Goal: Navigation & Orientation: Find specific page/section

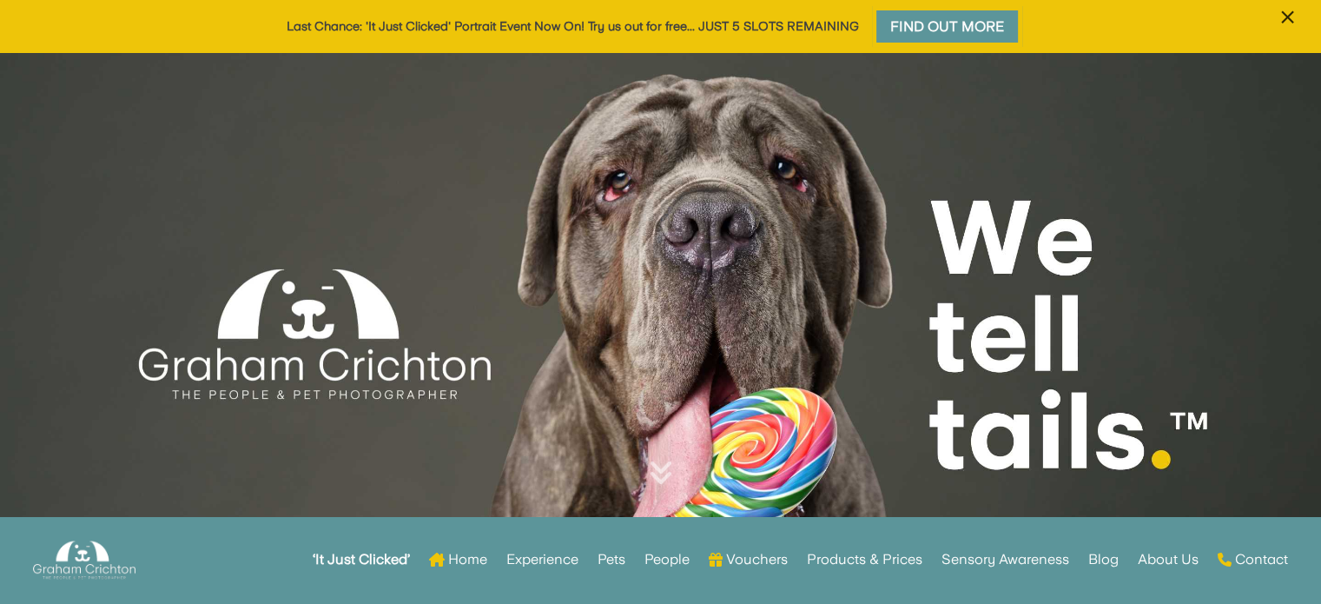
click at [1285, 12] on span "×" at bounding box center [1287, 17] width 16 height 33
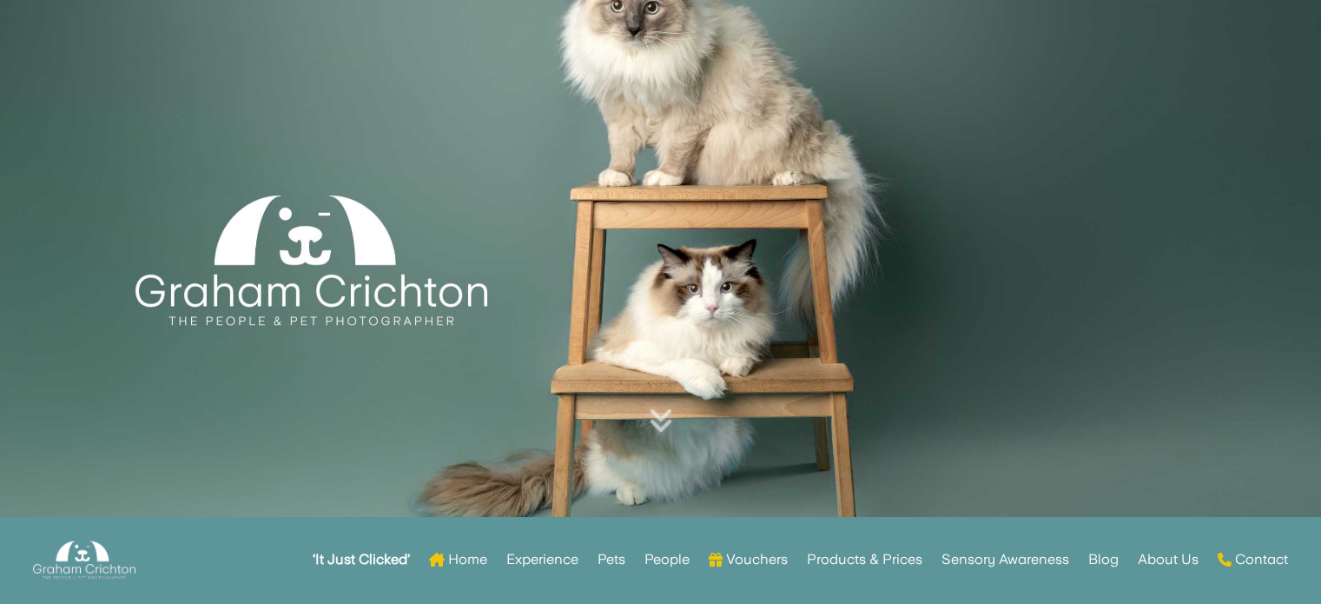
click at [1247, 561] on link "Contact" at bounding box center [1253, 563] width 70 height 68
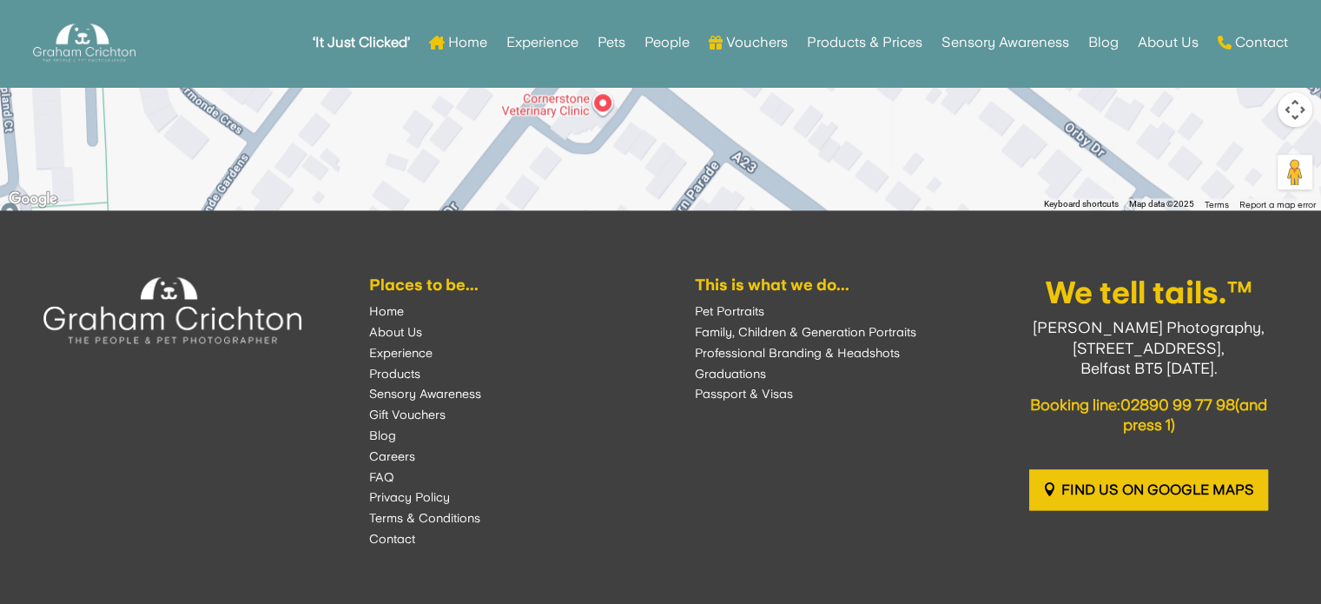
scroll to position [2286, 0]
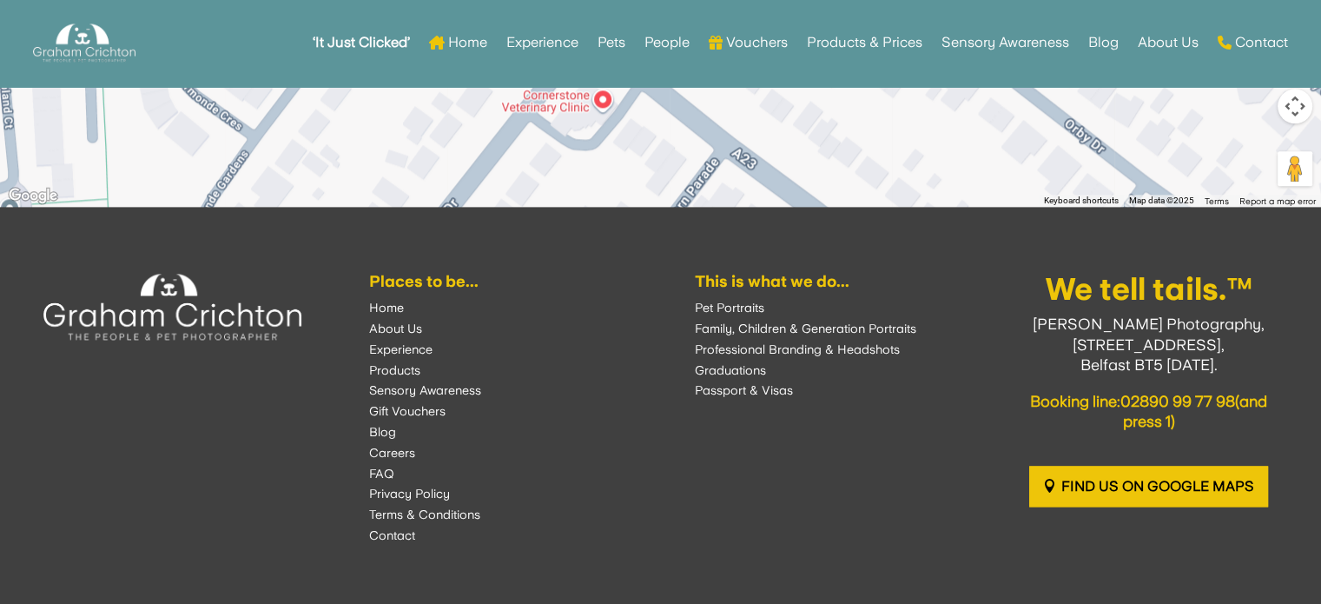
drag, startPoint x: 1330, startPoint y: 72, endPoint x: 1333, endPoint y: 486, distance: 414.2
click at [377, 471] on font "FAQ" at bounding box center [381, 473] width 25 height 14
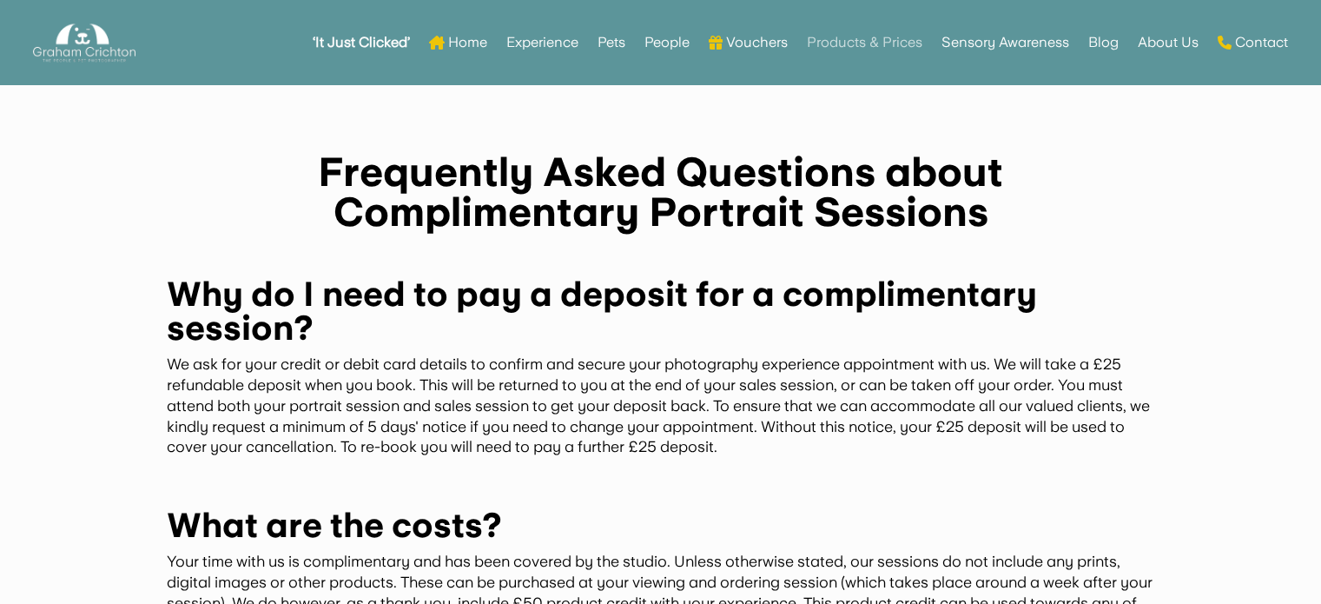
click at [851, 39] on link "Products & Prices" at bounding box center [864, 43] width 115 height 68
click at [678, 44] on link "People" at bounding box center [666, 43] width 45 height 68
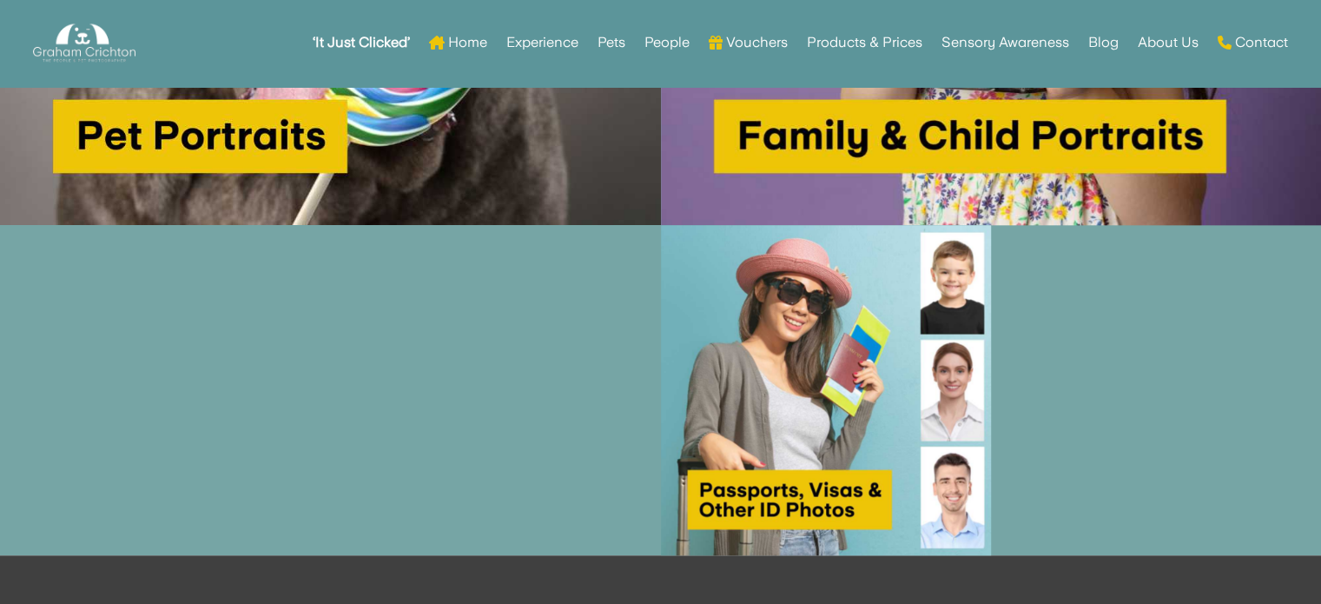
scroll to position [1336, 0]
